Goal: Answer question/provide support

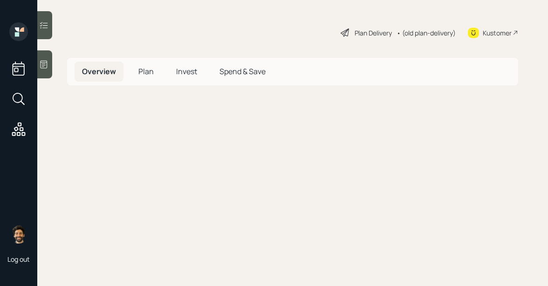
click at [42, 23] on icon at bounding box center [43, 25] width 9 height 9
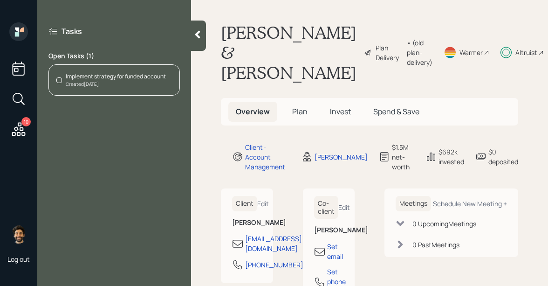
click at [124, 77] on div "Implement strategy for funded account" at bounding box center [116, 76] width 100 height 8
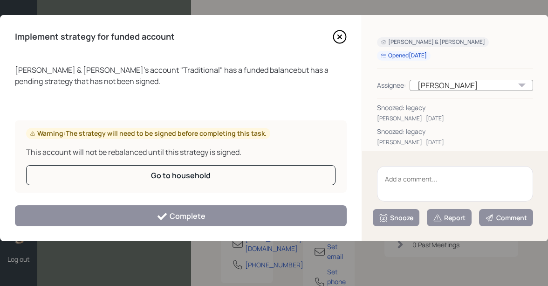
click at [411, 186] on textarea at bounding box center [455, 183] width 156 height 35
type textarea "s"
